Goal: Entertainment & Leisure: Consume media (video, audio)

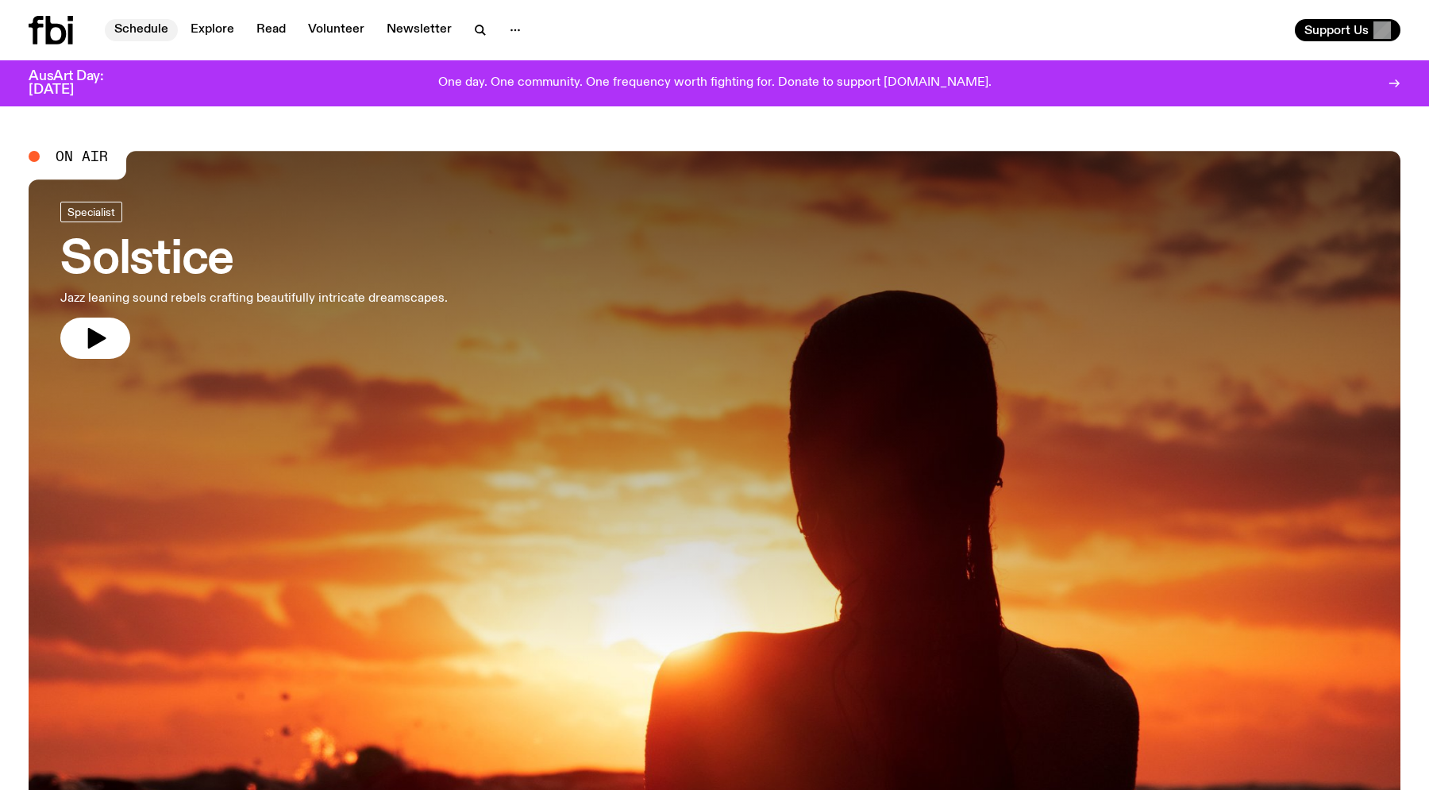
click at [141, 24] on link "Schedule" at bounding box center [141, 30] width 73 height 22
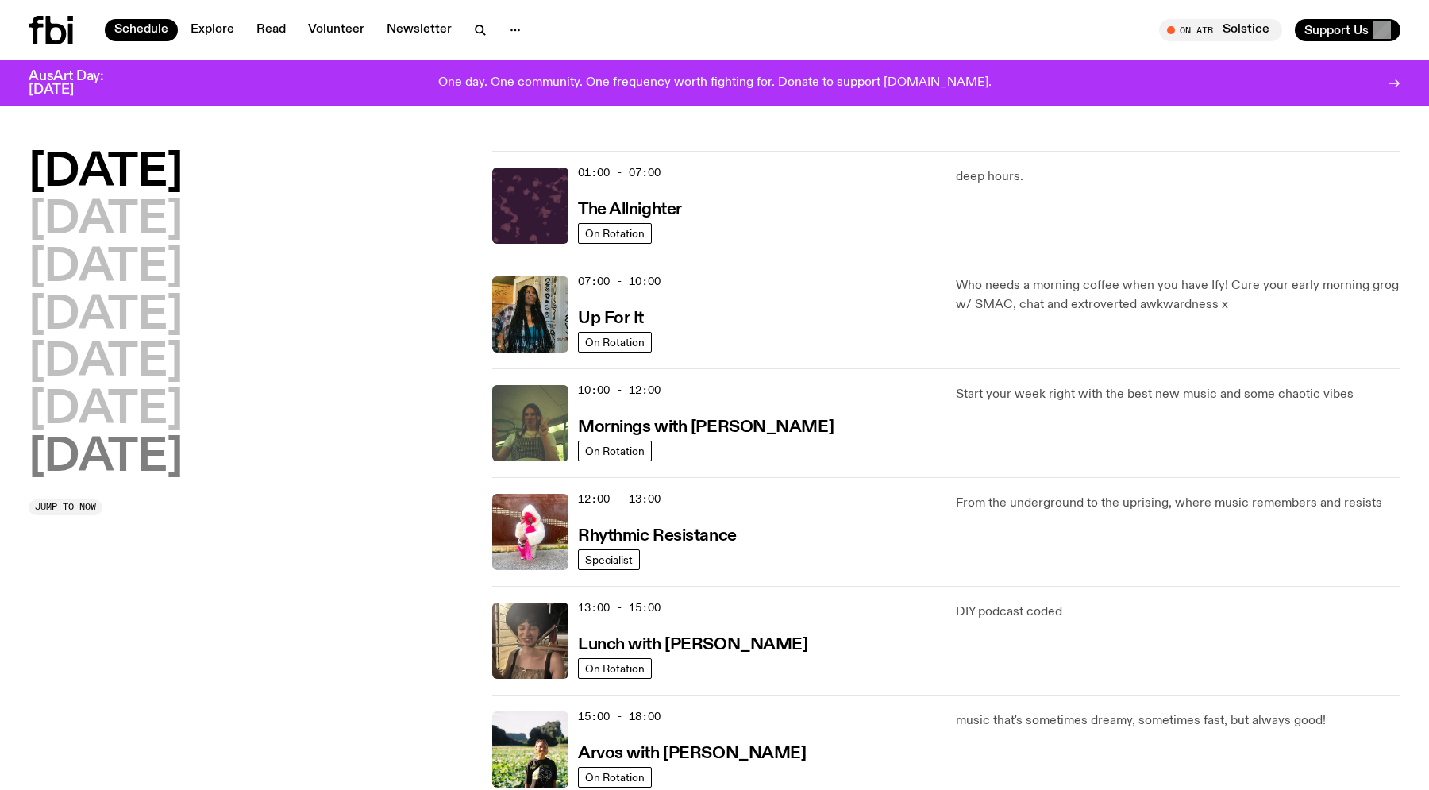
click at [134, 457] on h2 "[DATE]" at bounding box center [106, 458] width 154 height 44
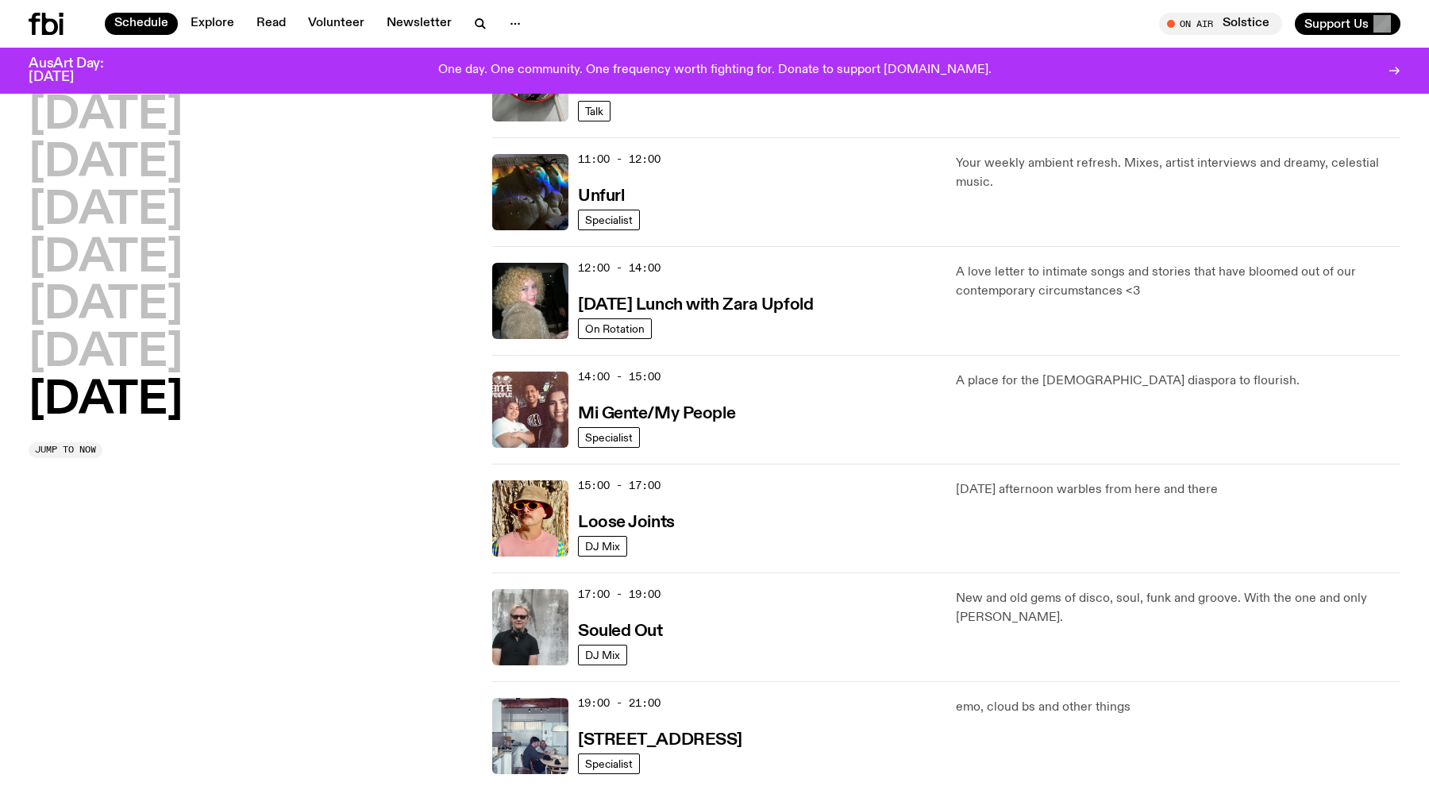
scroll to position [557, 0]
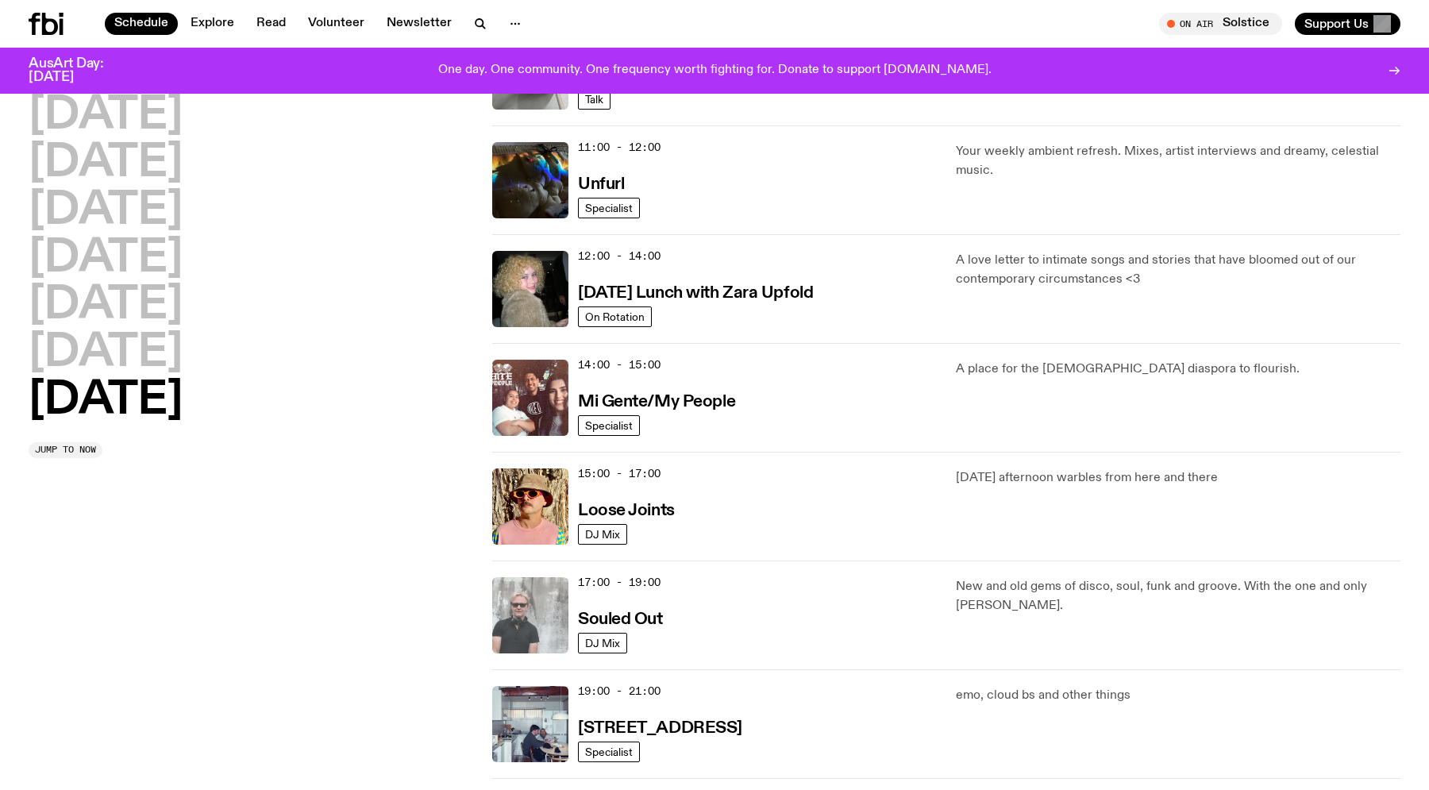
click at [522, 607] on img at bounding box center [530, 615] width 76 height 76
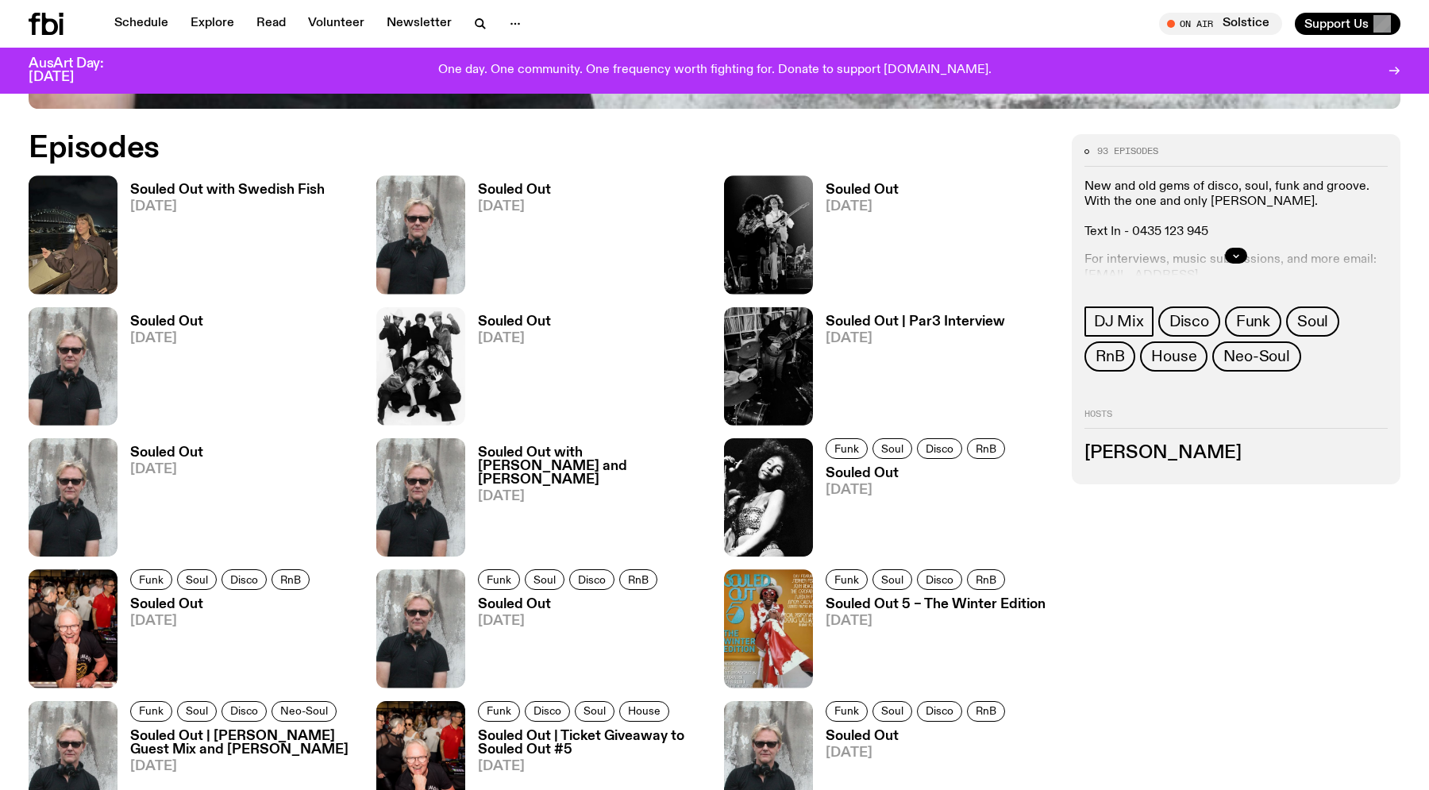
scroll to position [891, 0]
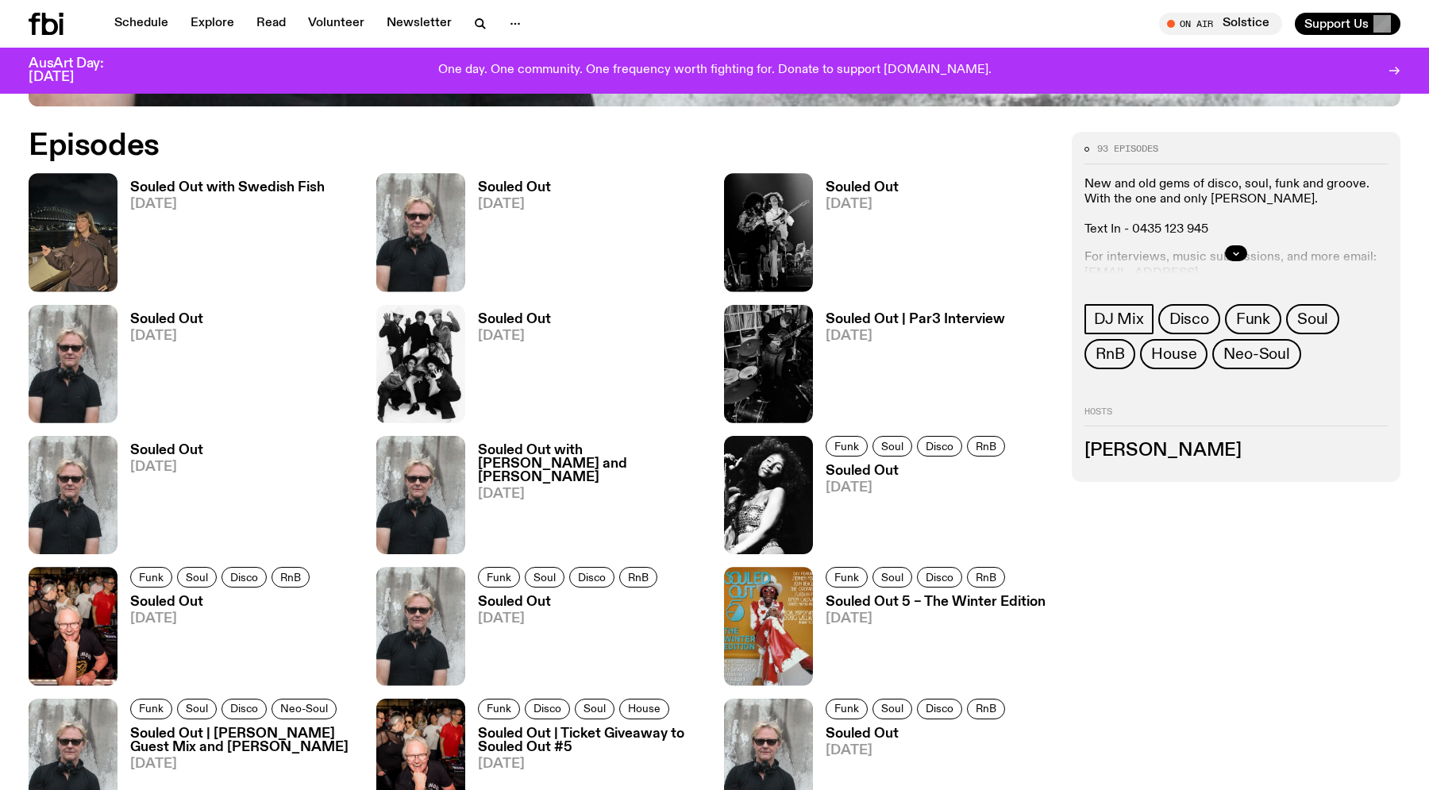
click at [271, 181] on h3 "Souled Out with Swedish Fish" at bounding box center [227, 187] width 195 height 13
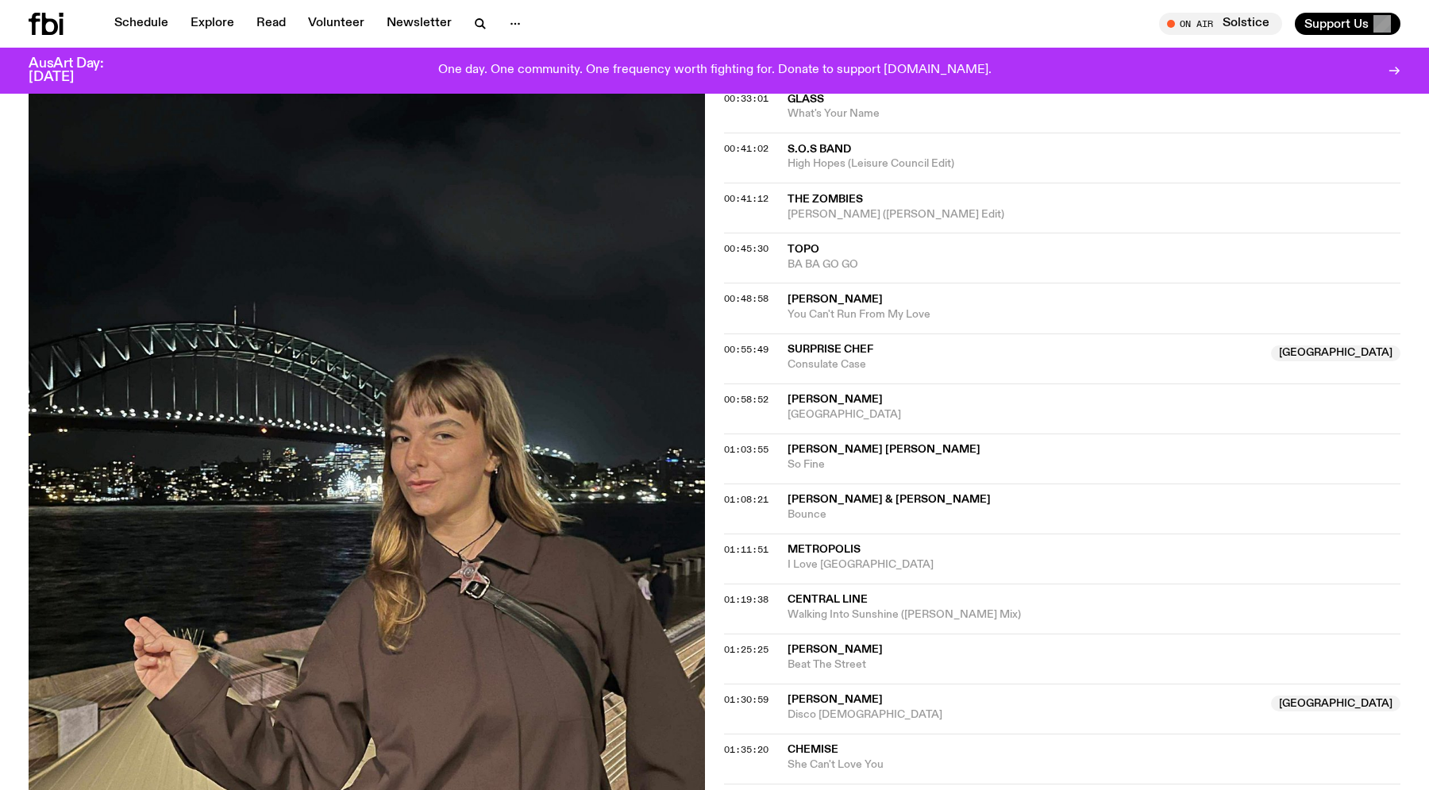
scroll to position [700, 0]
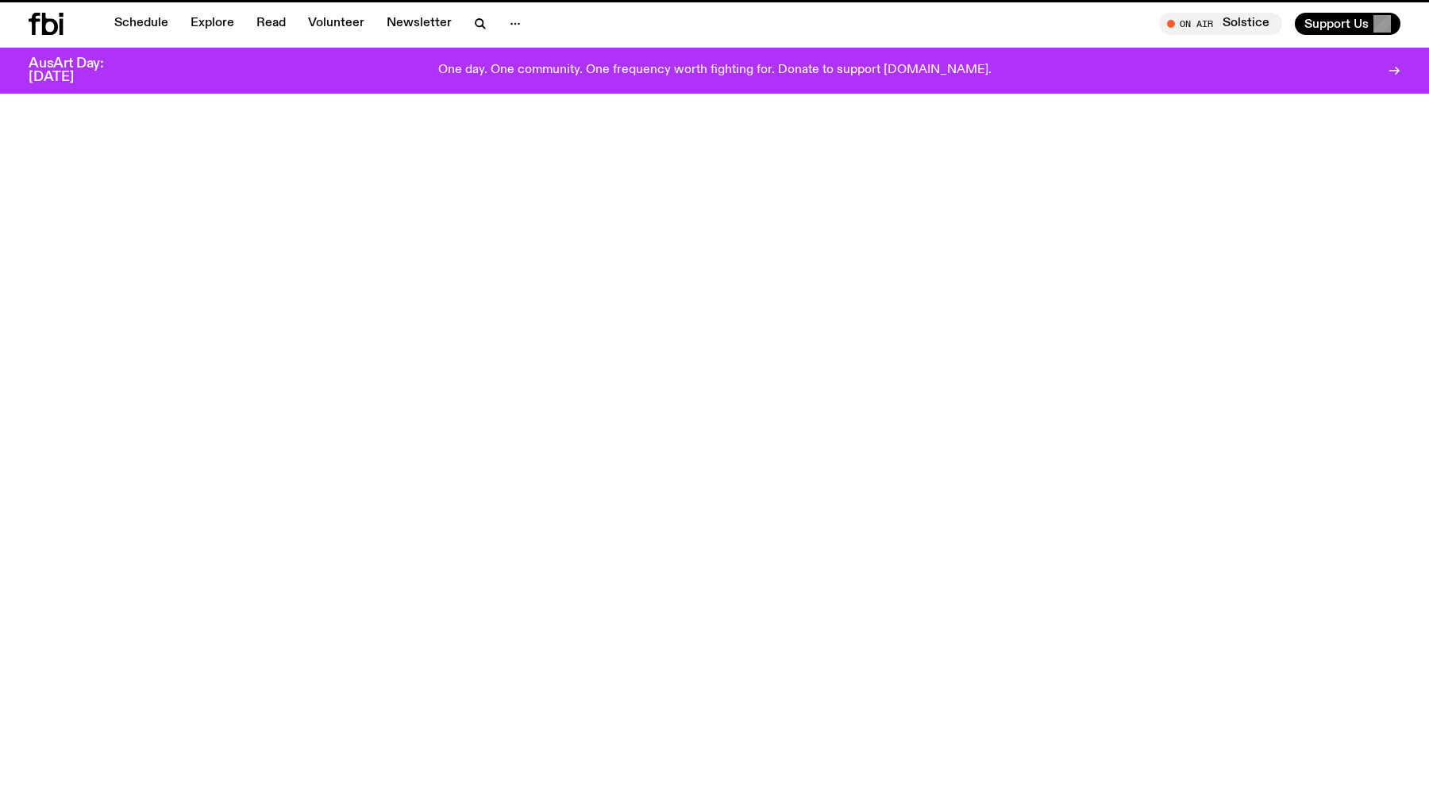
scroll to position [891, 0]
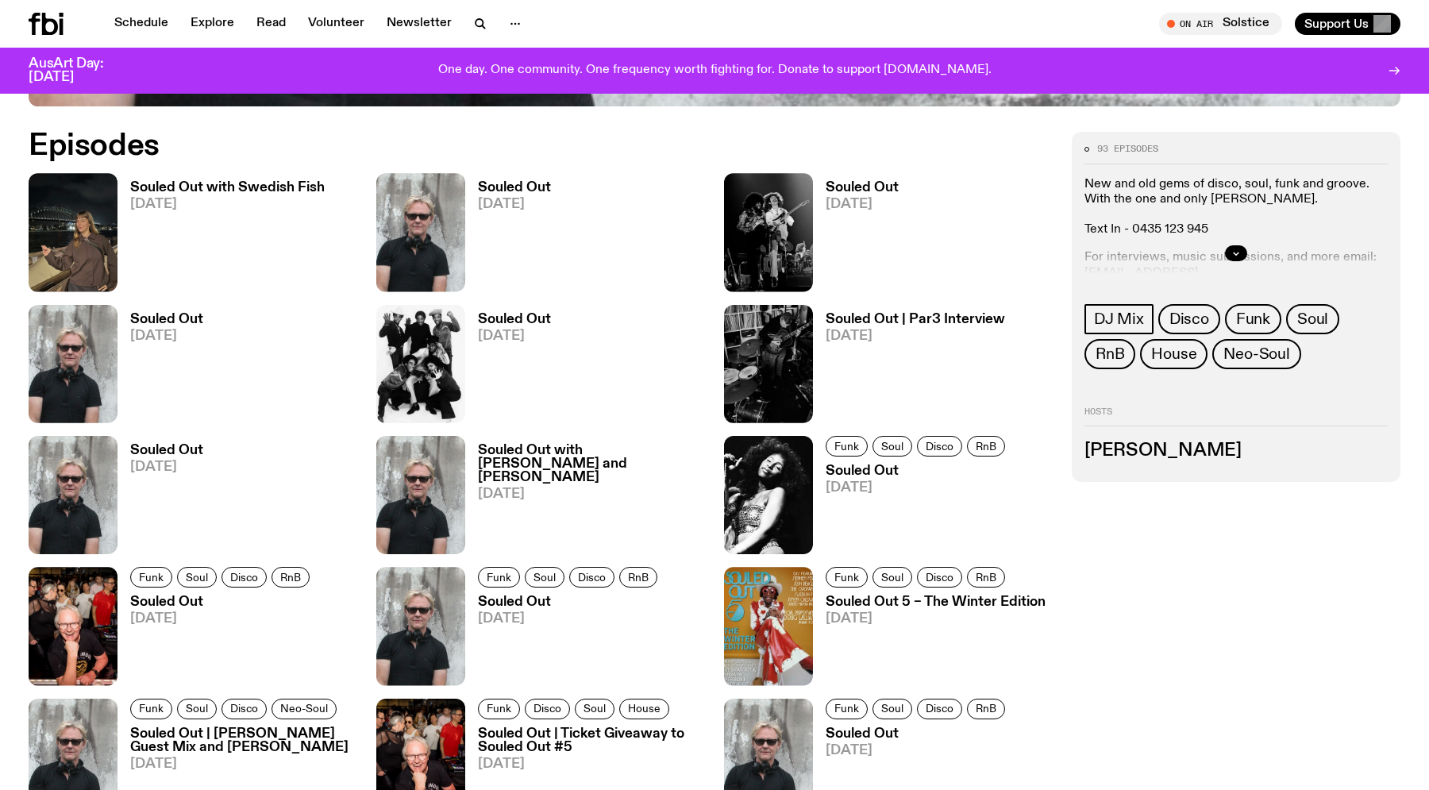
click at [516, 188] on h3 "Souled Out" at bounding box center [514, 187] width 73 height 13
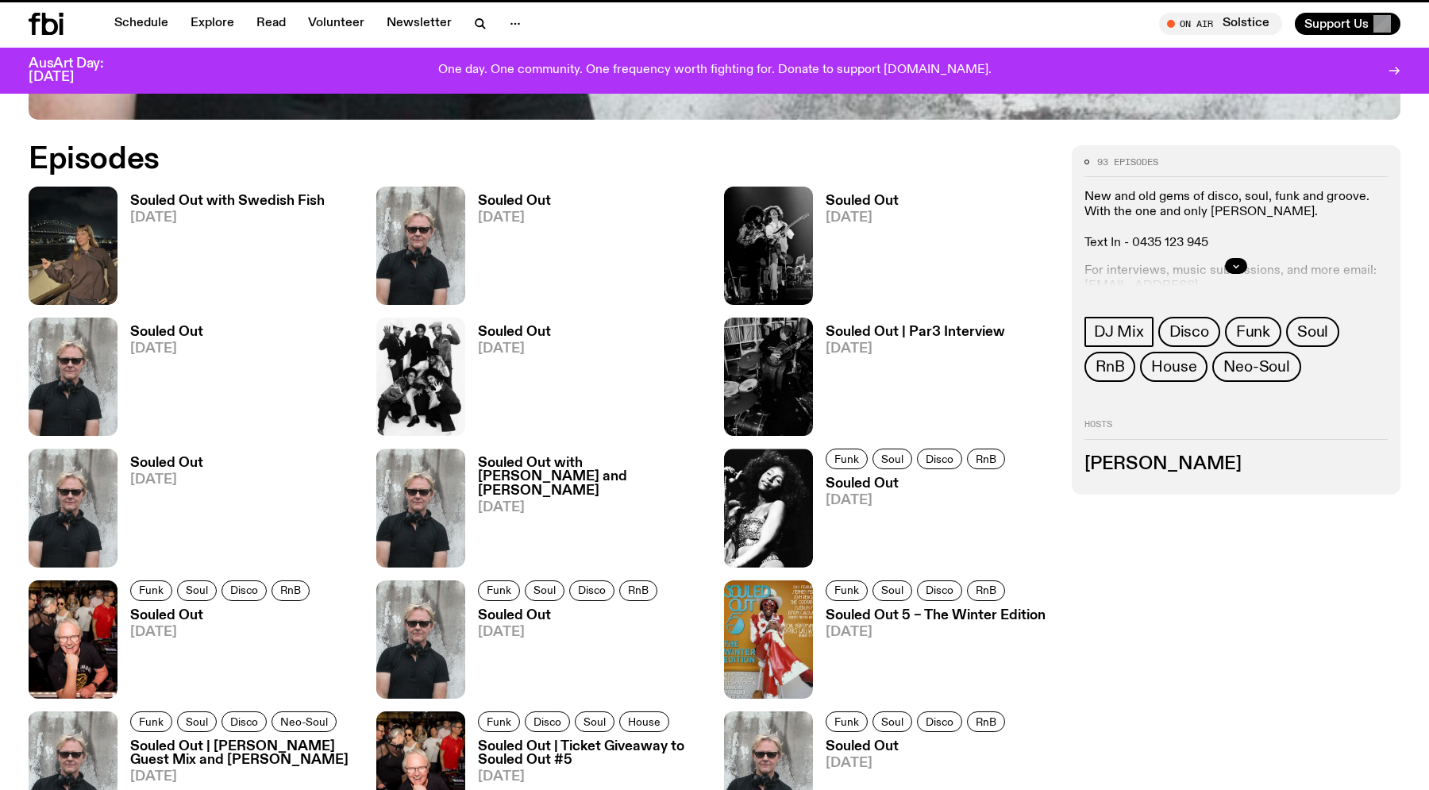
scroll to position [878, 0]
